Goal: Check status: Check status

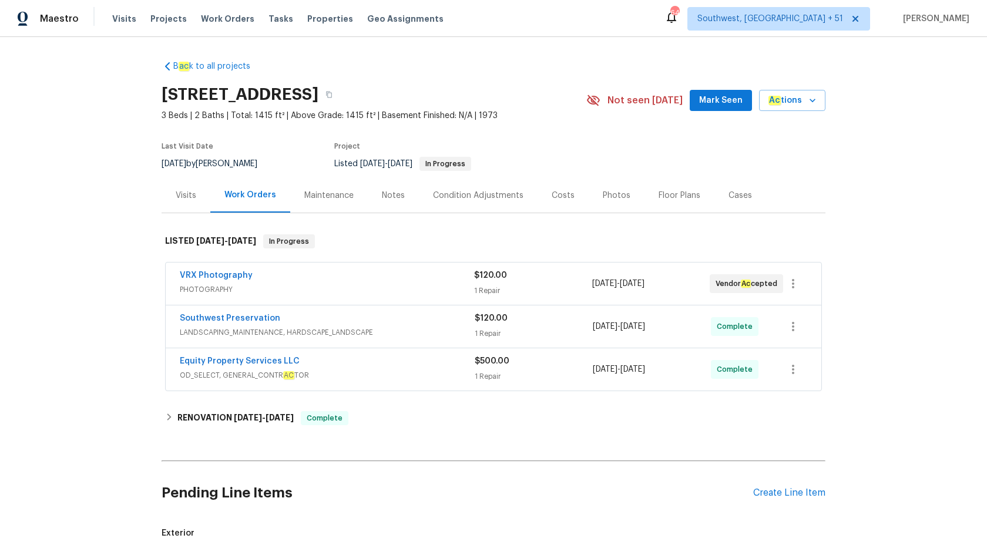
click at [351, 278] on div "VRX Photography" at bounding box center [327, 277] width 294 height 14
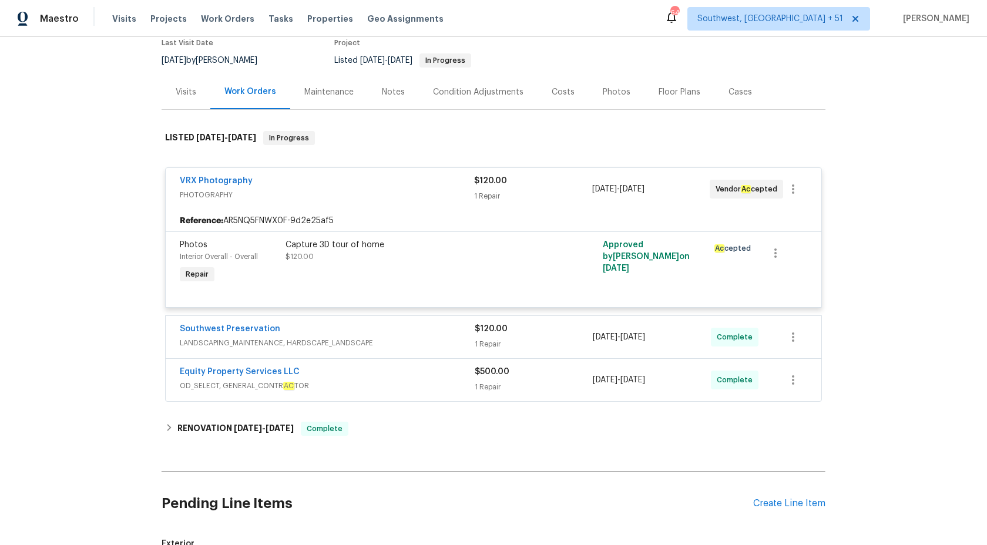
scroll to position [131, 0]
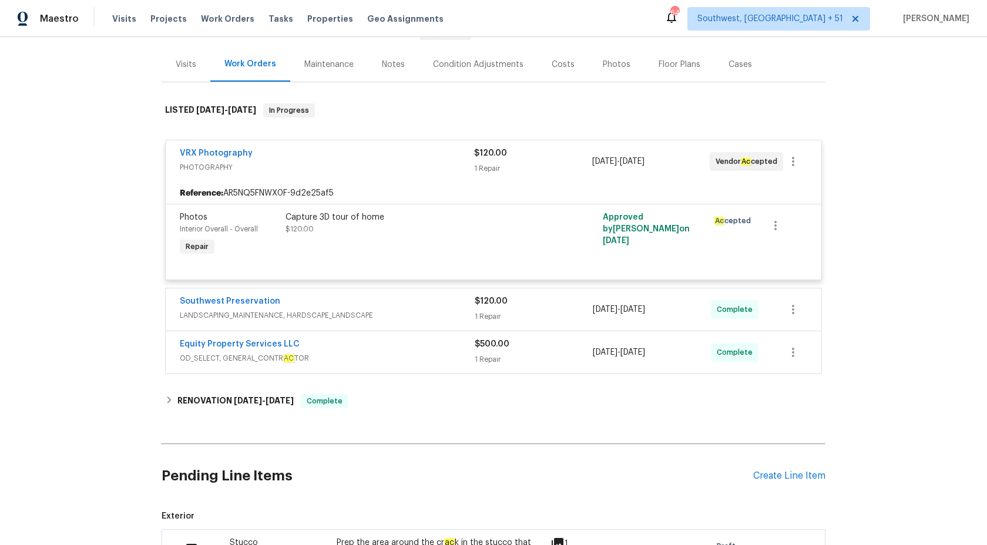
click at [389, 310] on span "LANDSCAPING_MAINTENANCE, HARDSCAPE_LANDSCAPE" at bounding box center [327, 316] width 295 height 12
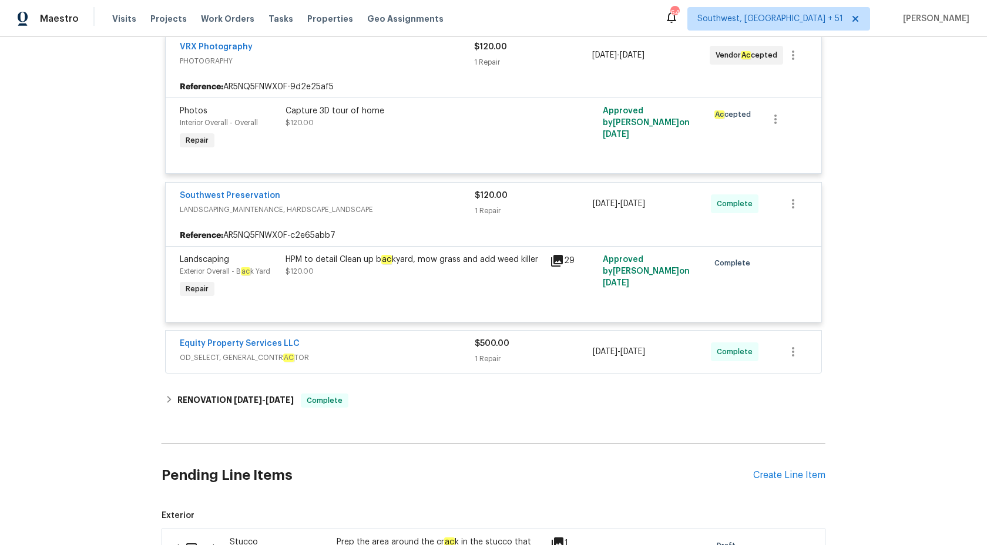
scroll to position [312, 0]
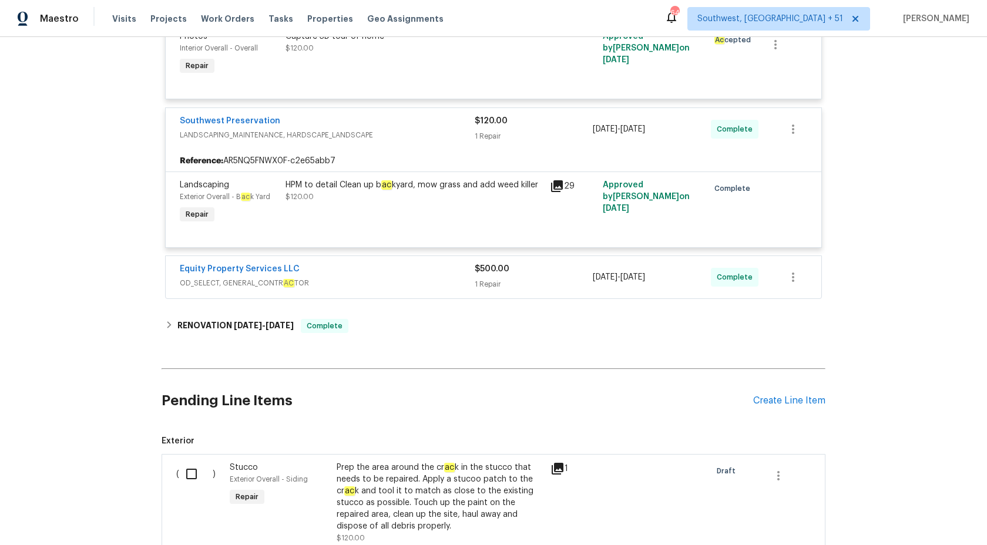
click at [439, 269] on div "Equity Property Services LLC" at bounding box center [327, 270] width 295 height 14
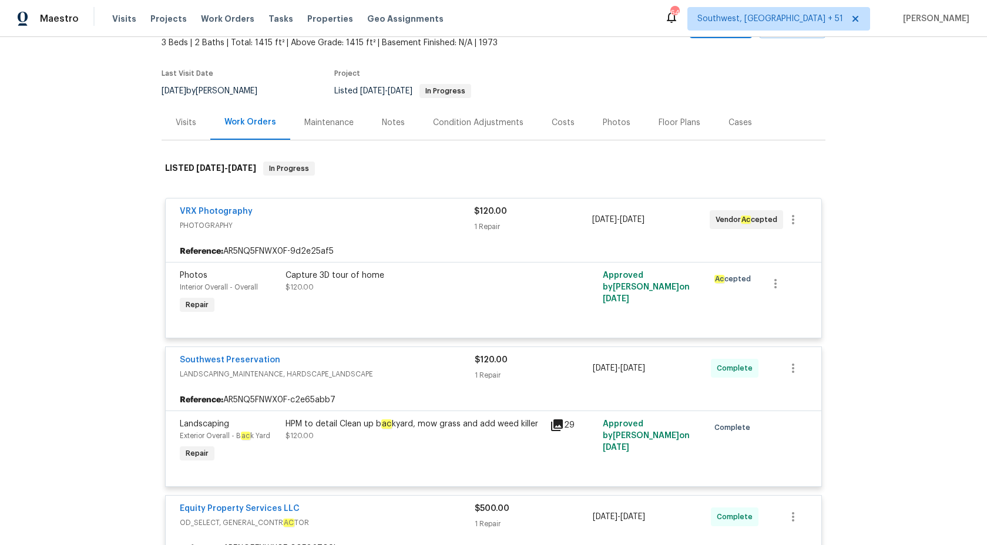
scroll to position [0, 0]
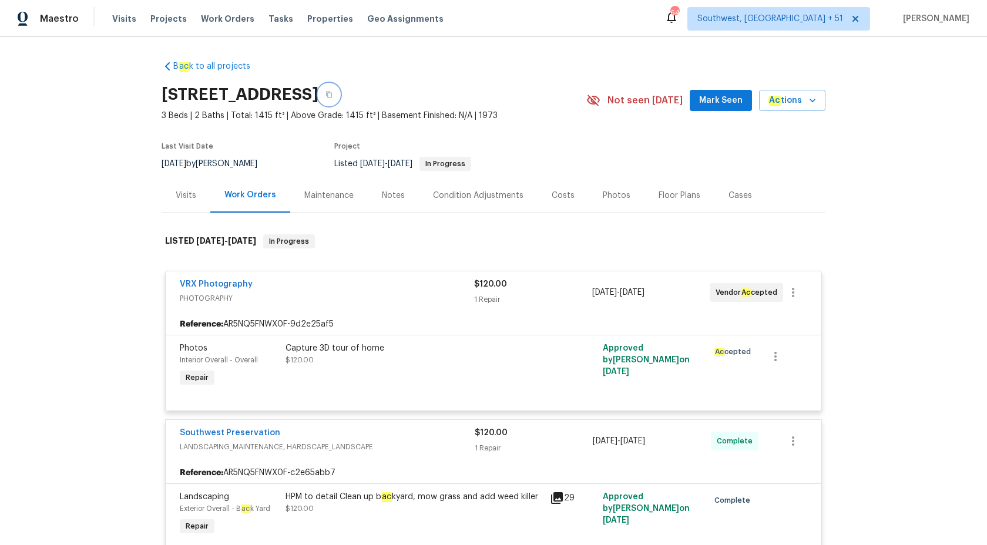
click at [333, 96] on icon "button" at bounding box center [328, 94] width 7 height 7
click at [59, 22] on span "Maestro" at bounding box center [59, 19] width 39 height 12
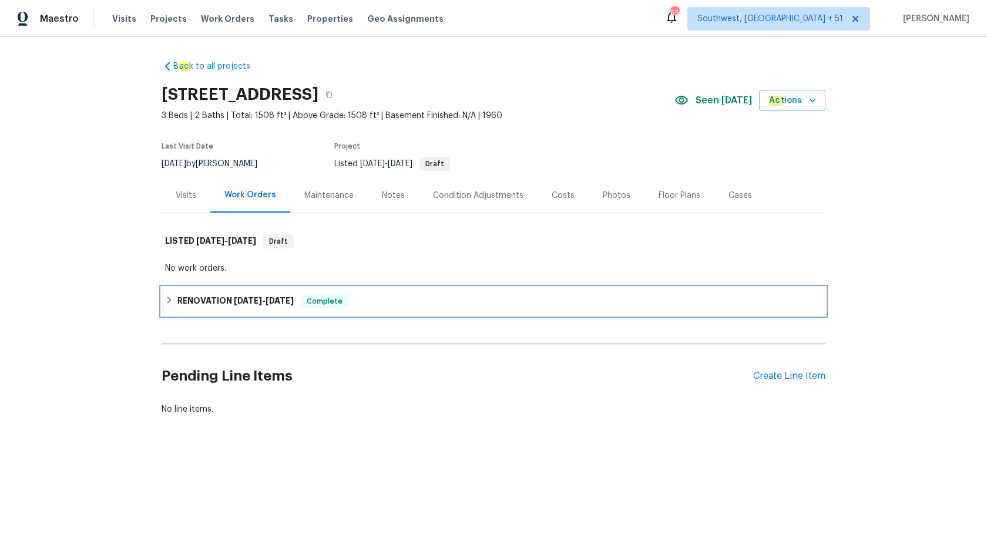
click at [340, 297] on span "Complete" at bounding box center [324, 302] width 45 height 12
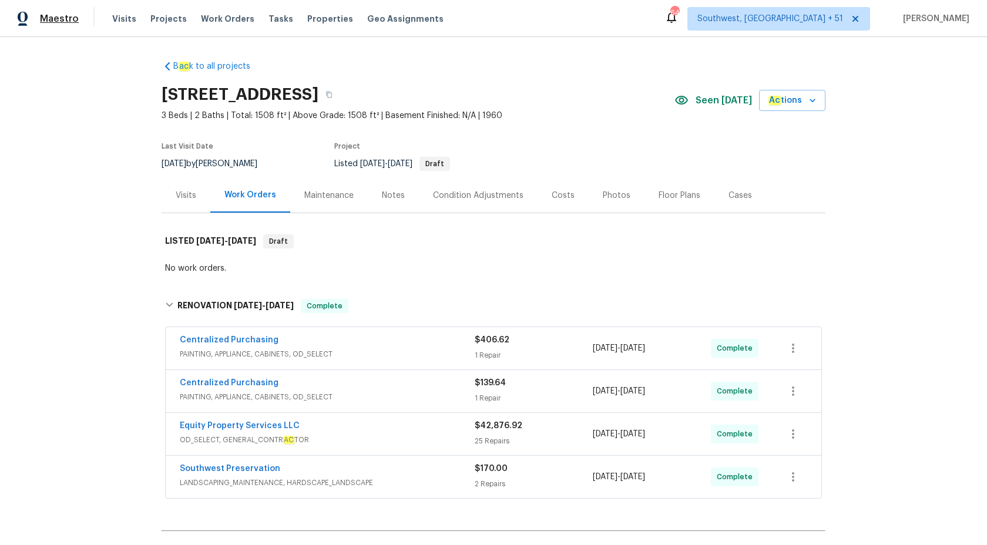
click at [60, 22] on span "Maestro" at bounding box center [59, 19] width 39 height 12
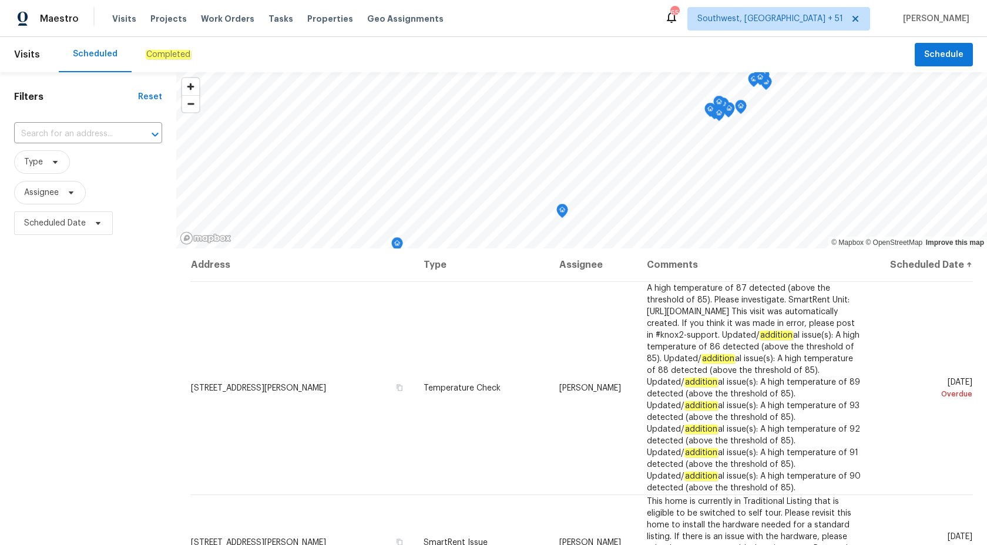
click at [142, 62] on div "Completed" at bounding box center [168, 54] width 73 height 35
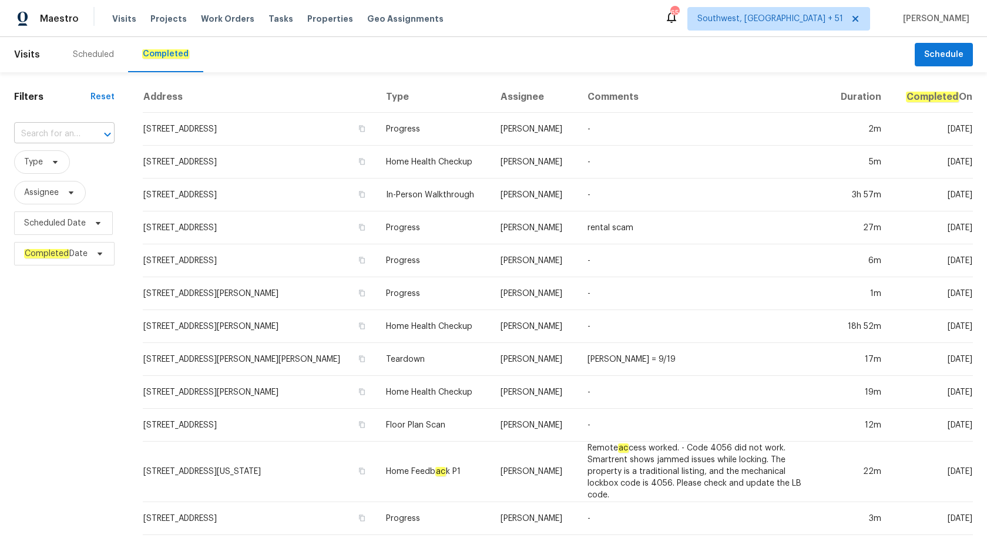
click at [28, 136] on input "text" at bounding box center [48, 134] width 68 height 18
paste input "1819 Rosewood Rd, Decatur, GA 30032"
type input "1819 Rosewood Rd, Decatur, GA 30032"
click at [69, 162] on li "1819 Rosewood Rd, Decatur, GA 30032" at bounding box center [64, 160] width 101 height 19
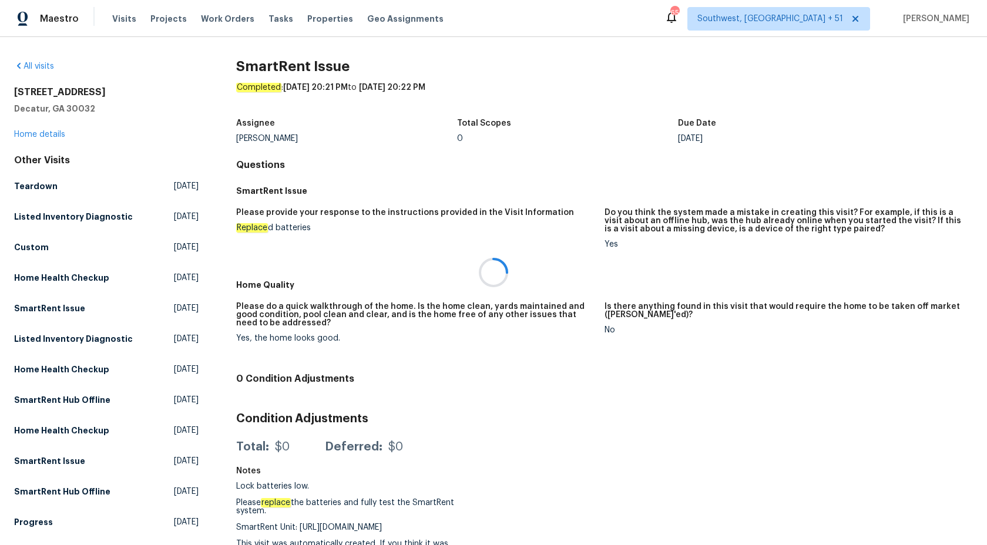
click at [43, 133] on div at bounding box center [493, 272] width 987 height 545
click at [38, 133] on link "Home details" at bounding box center [39, 134] width 51 height 8
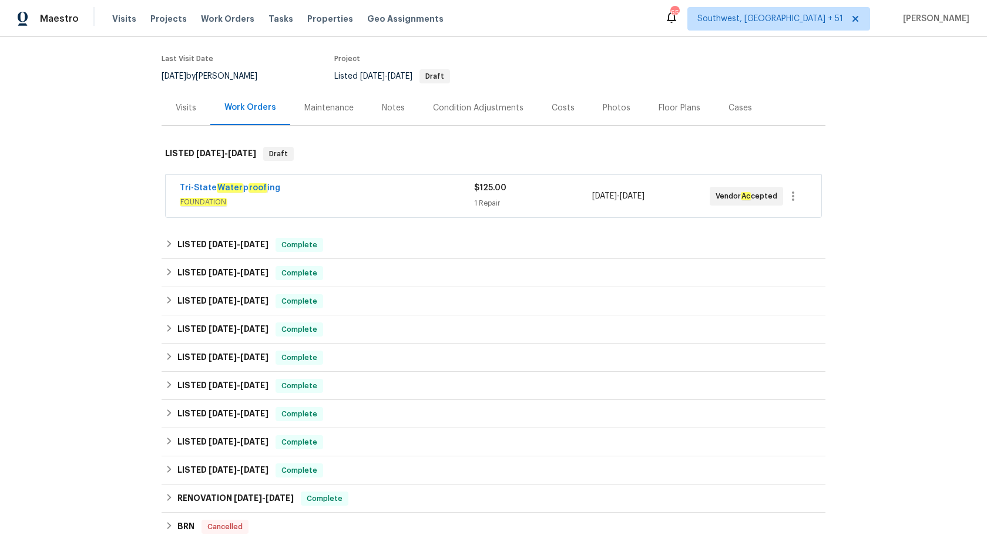
scroll to position [89, 0]
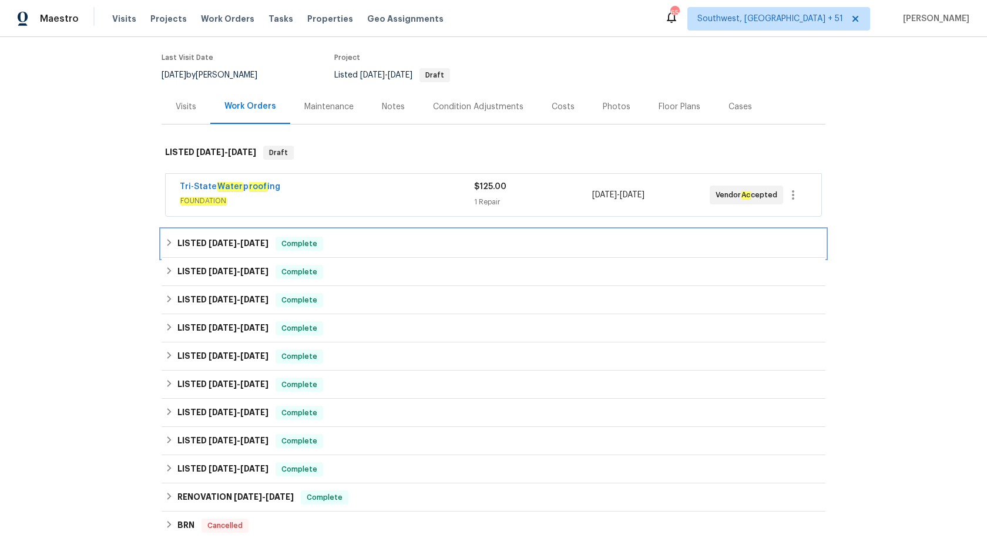
click at [353, 240] on div "LISTED 9/6/25 - 9/12/25 Complete" at bounding box center [493, 244] width 657 height 14
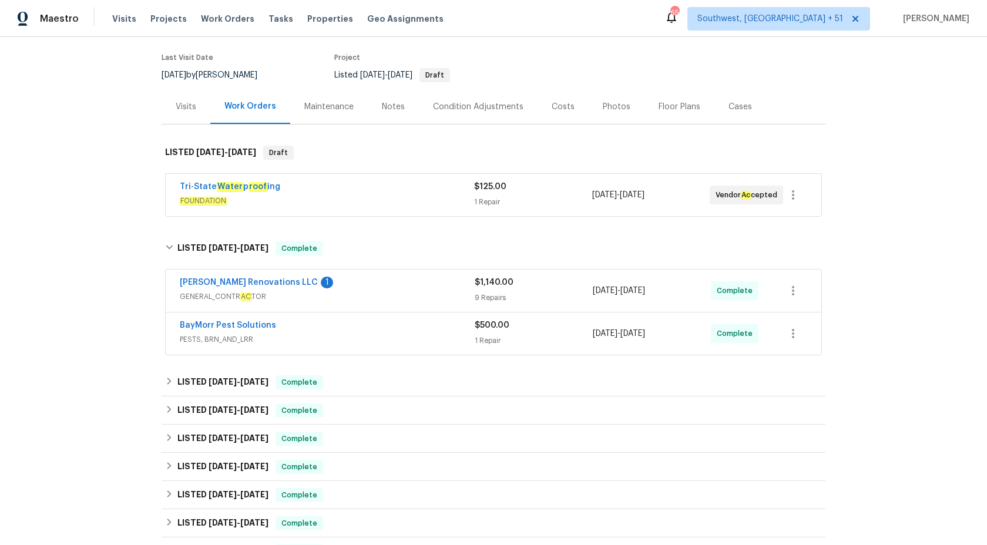
click at [394, 330] on div "BayMorr Pest Solutions" at bounding box center [327, 327] width 295 height 14
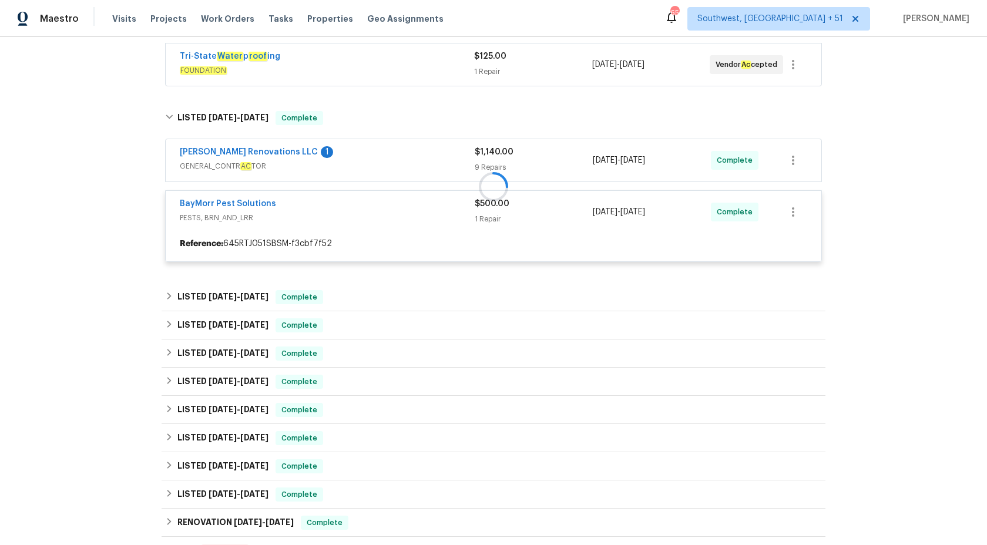
scroll to position [255, 0]
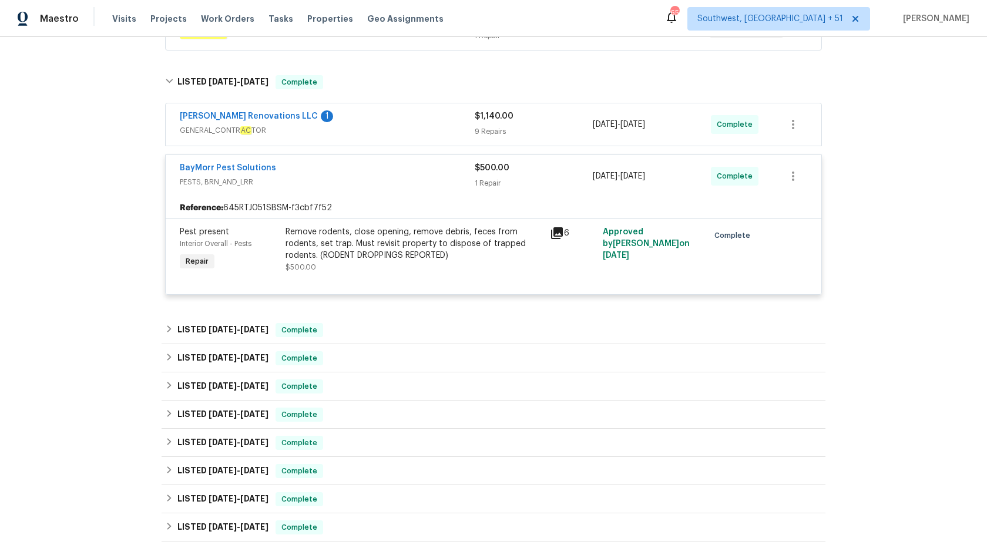
click at [429, 125] on span "GENERAL_CONTR AC TOR" at bounding box center [327, 131] width 295 height 12
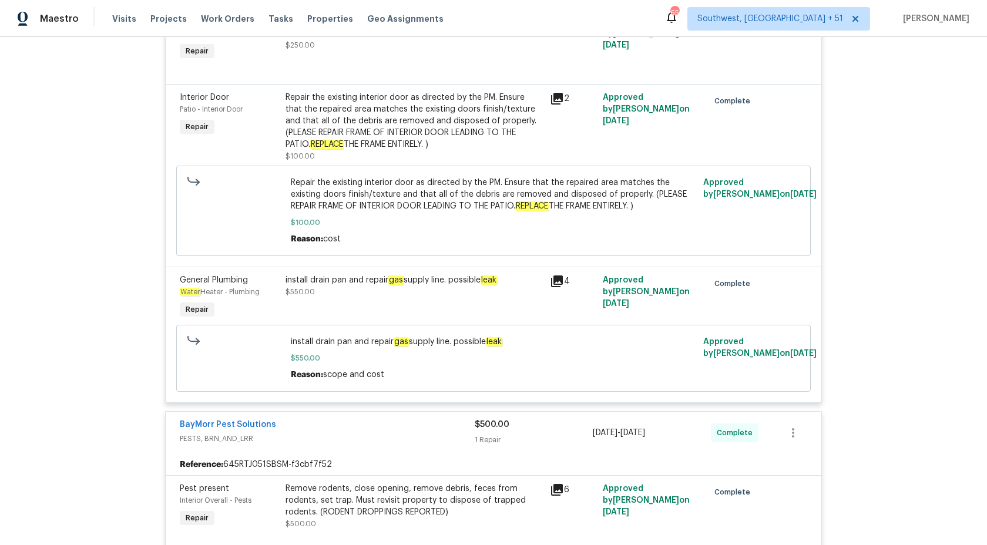
scroll to position [1041, 0]
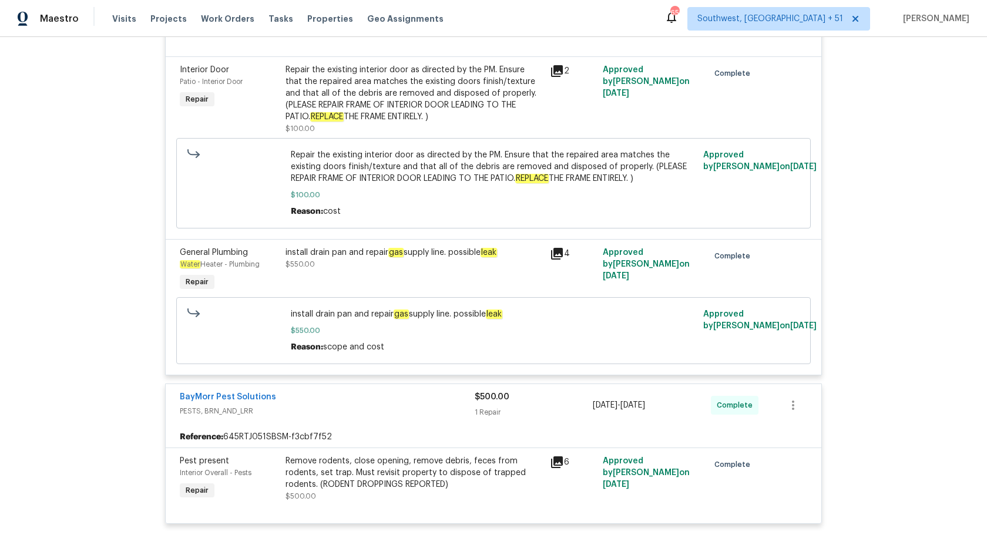
click at [390, 293] on div "install drain pan and repair gas supply line. possible leak $550.00" at bounding box center [414, 270] width 264 height 54
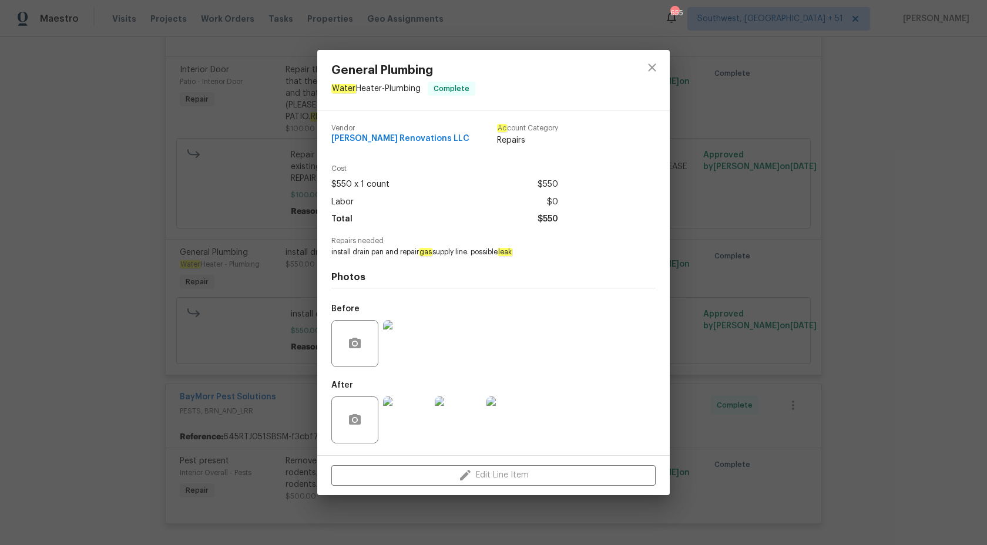
click at [357, 249] on span "install drain pan and repair gas supply line. possible leak" at bounding box center [477, 252] width 292 height 10
copy span "install drain pan and repair gas supply line. possible leak"
click at [986, 275] on div "General Plumbing Water Heater - Plumbing Complete Vendor Aseem Renovations LLC …" at bounding box center [493, 272] width 987 height 545
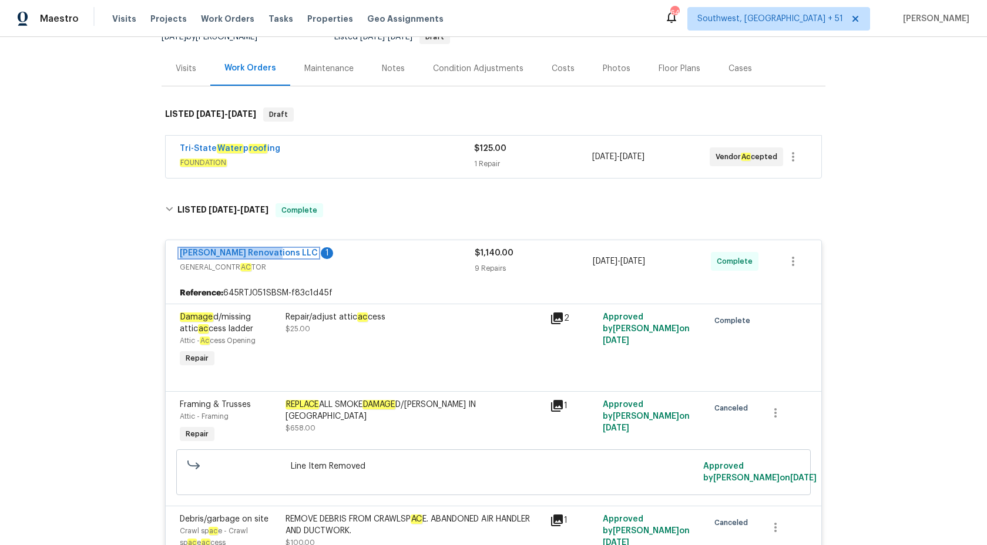
scroll to position [0, 0]
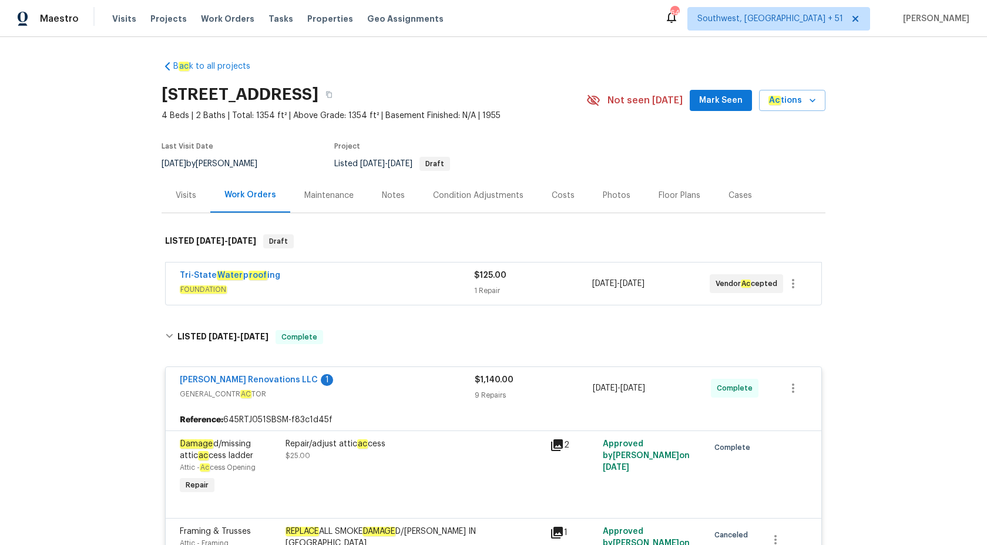
click at [491, 392] on div "9 Repairs" at bounding box center [534, 396] width 118 height 12
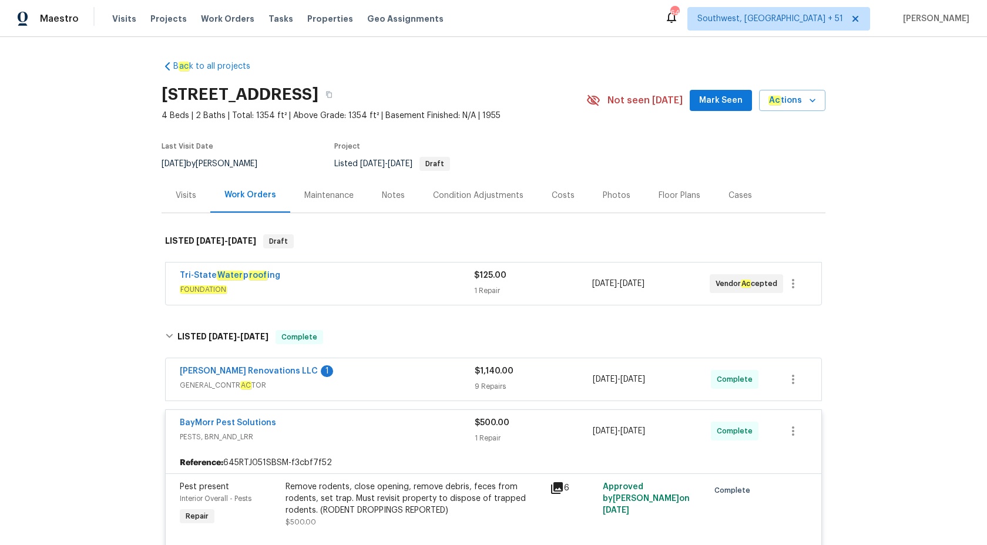
click at [479, 290] on div "1 Repair" at bounding box center [533, 291] width 118 height 12
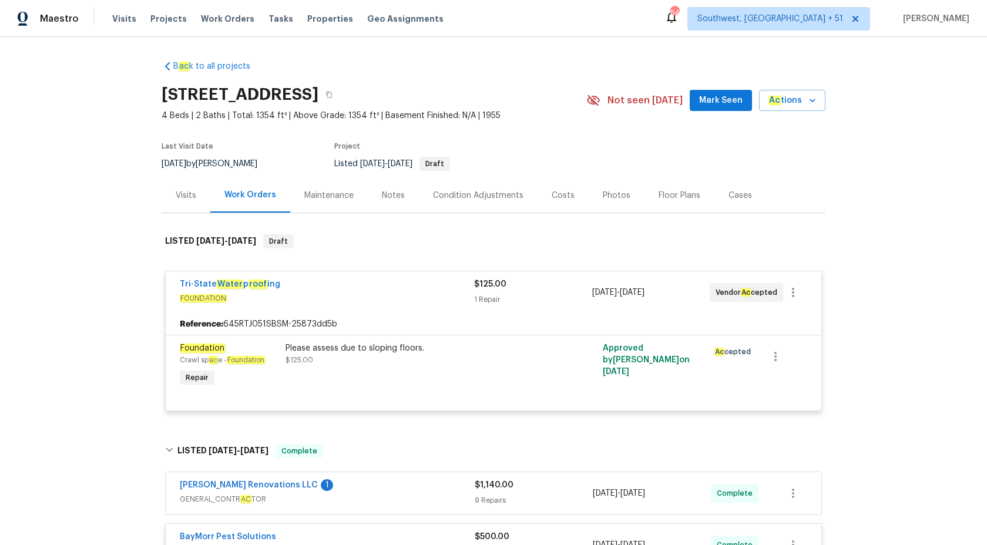
click at [479, 290] on div "$125.00 1 Repair" at bounding box center [533, 292] width 118 height 28
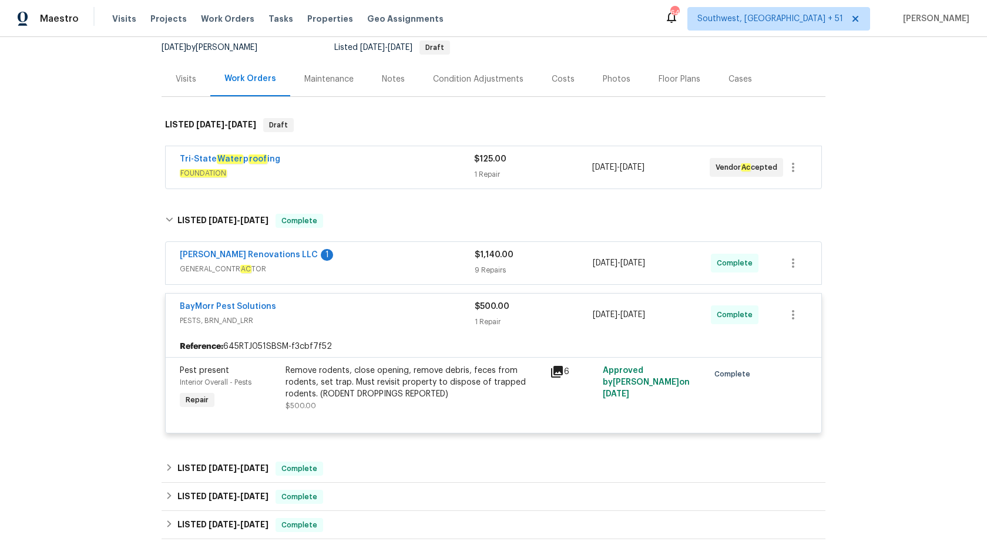
scroll to position [158, 0]
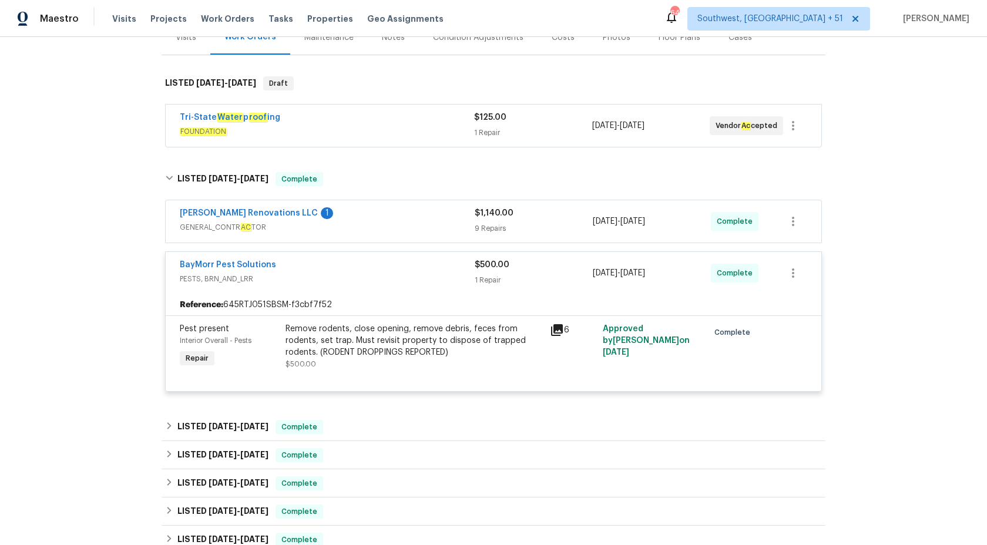
click at [484, 278] on div "1 Repair" at bounding box center [534, 280] width 118 height 12
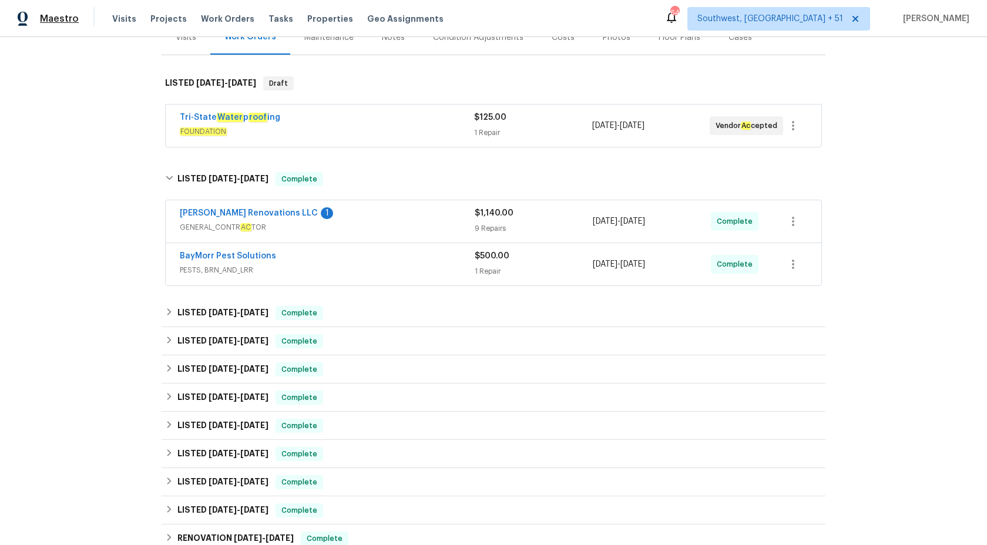
click at [74, 19] on span "Maestro" at bounding box center [59, 19] width 39 height 12
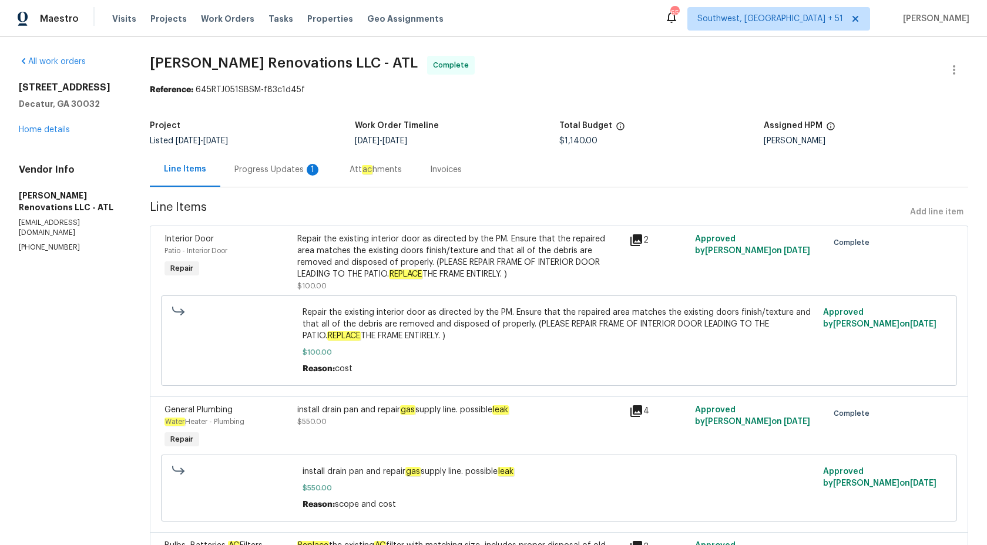
click at [280, 176] on div "Progress Updates 1" at bounding box center [277, 169] width 115 height 35
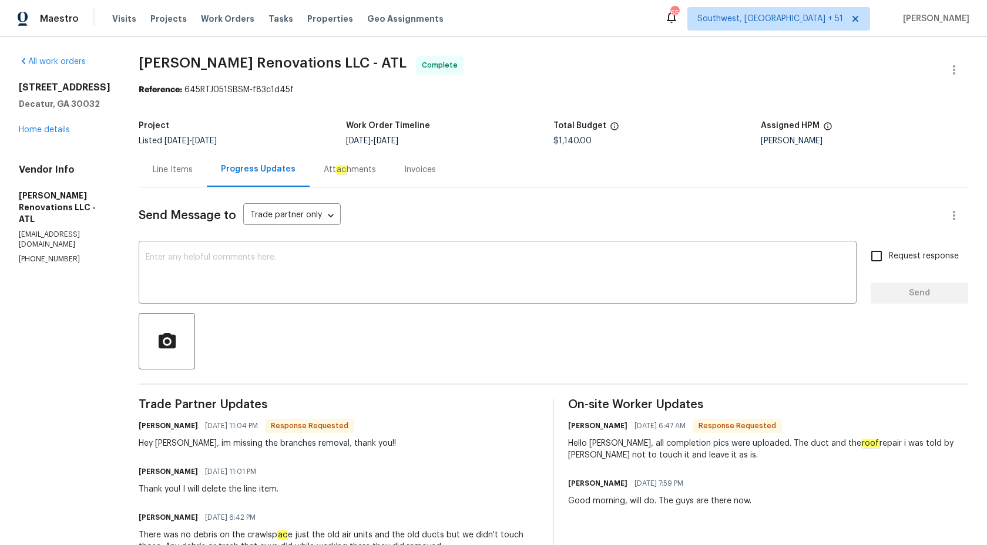
click at [416, 177] on div "Invoices" at bounding box center [420, 169] width 60 height 35
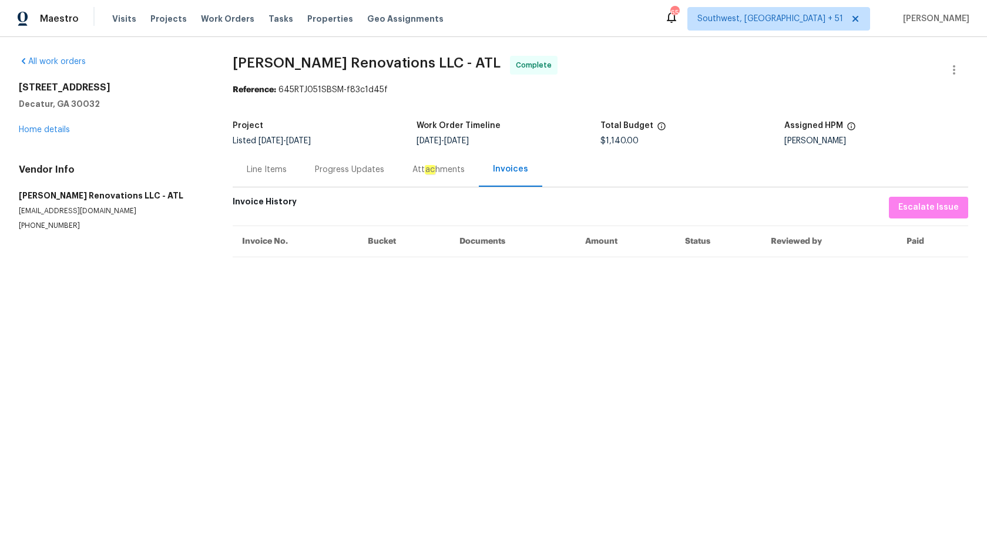
click at [344, 173] on div "Progress Updates" at bounding box center [349, 170] width 69 height 12
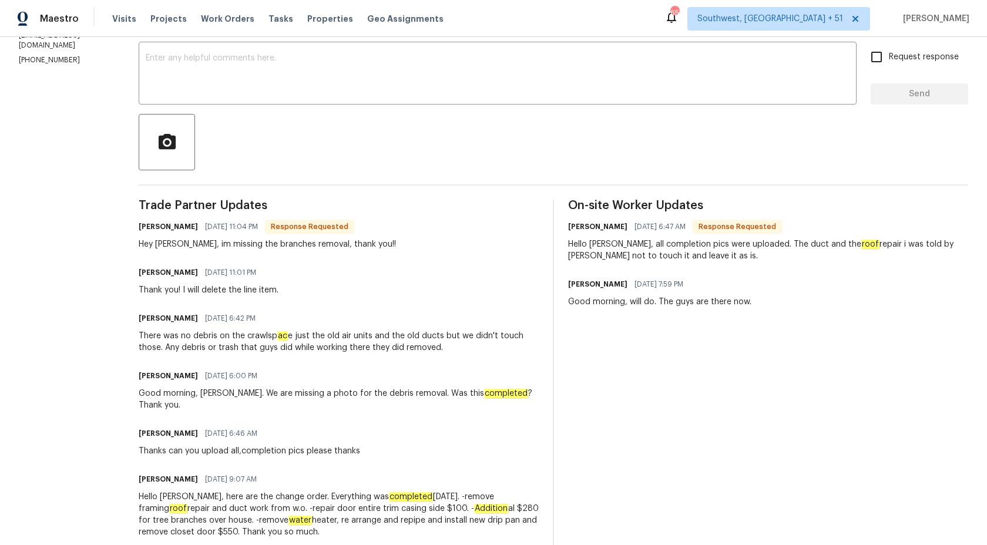
scroll to position [260, 0]
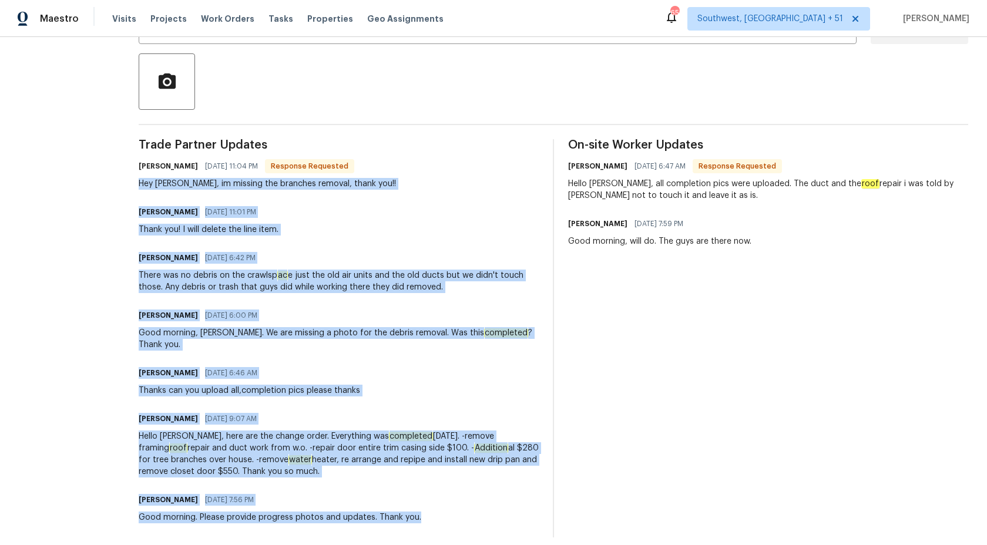
drag, startPoint x: 150, startPoint y: 182, endPoint x: 477, endPoint y: 504, distance: 459.5
click at [477, 504] on div "Trade Partner Updates Emilia Gil Yan 09/18/2025 11:04 PM Response Requested Hey…" at bounding box center [339, 338] width 400 height 398
copy div "Hey Cynthia, im missing the branches removal, thank you!! Cynthia Herriott 09/1…"
